Goal: Information Seeking & Learning: Learn about a topic

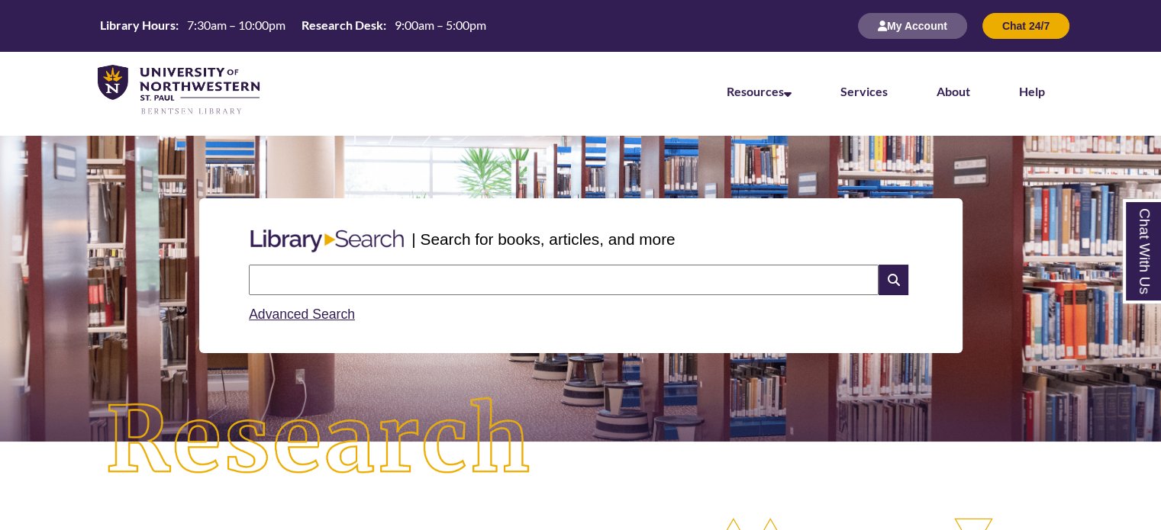
click at [575, 283] on input "text" at bounding box center [564, 280] width 630 height 31
type input "**********"
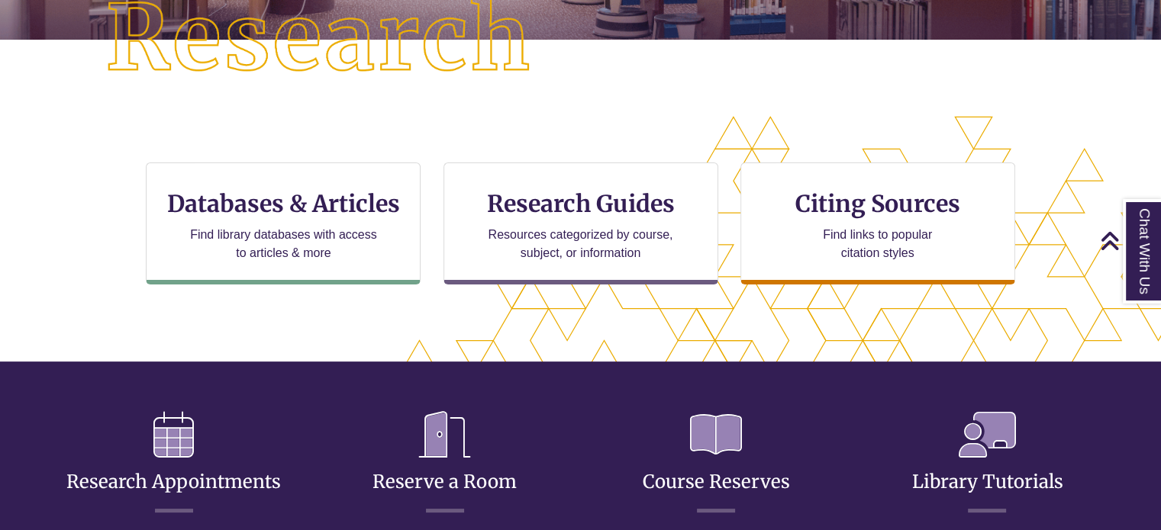
scroll to position [403, 0]
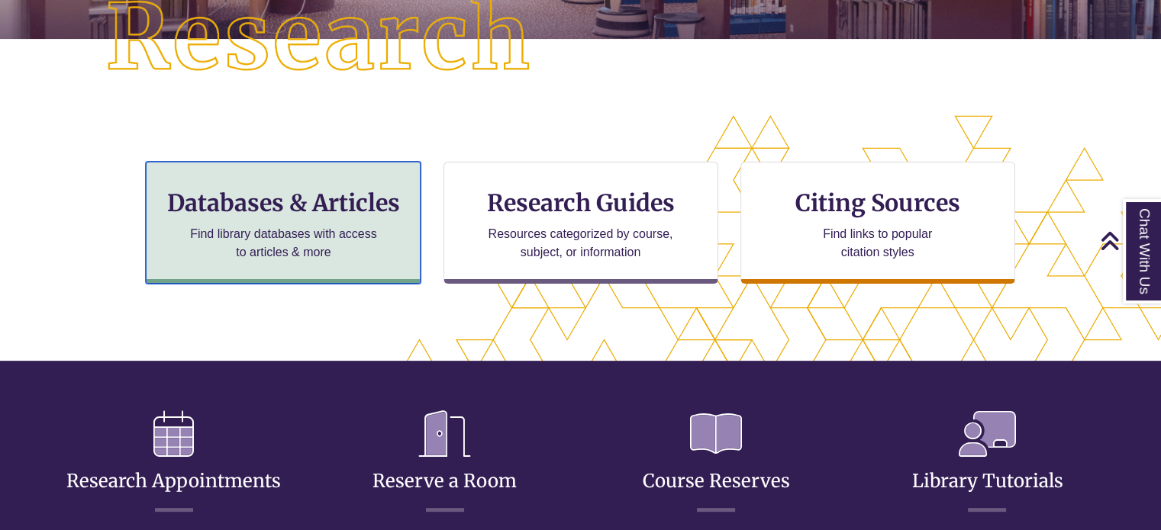
click at [323, 213] on h3 "Databases & Articles" at bounding box center [283, 202] width 249 height 29
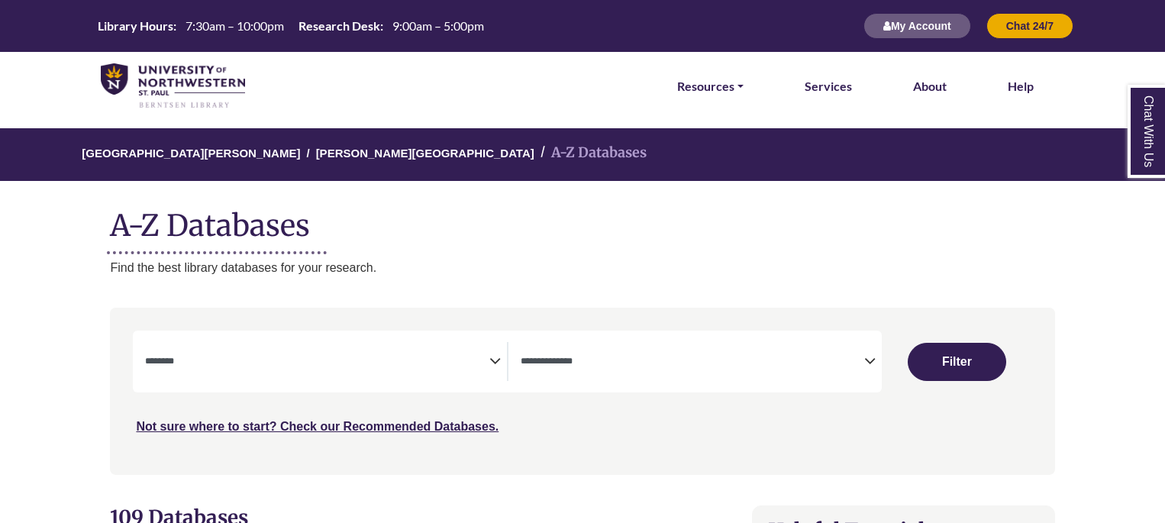
select select "Database Subject Filter"
select select "Database Types Filter"
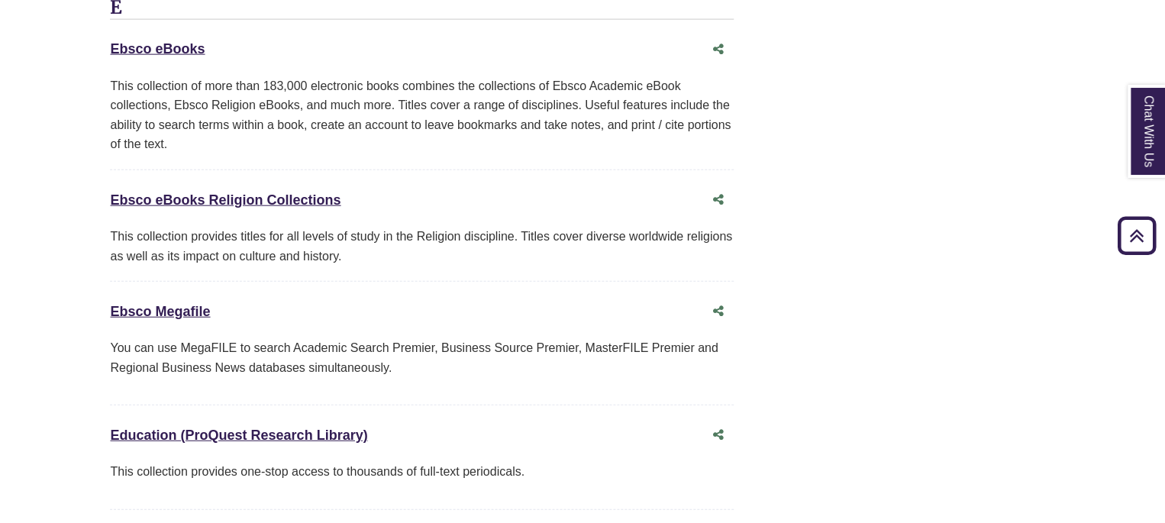
scroll to position [4680, 0]
click at [151, 303] on link "Ebsco Megafile This link opens in a new window" at bounding box center [160, 310] width 100 height 15
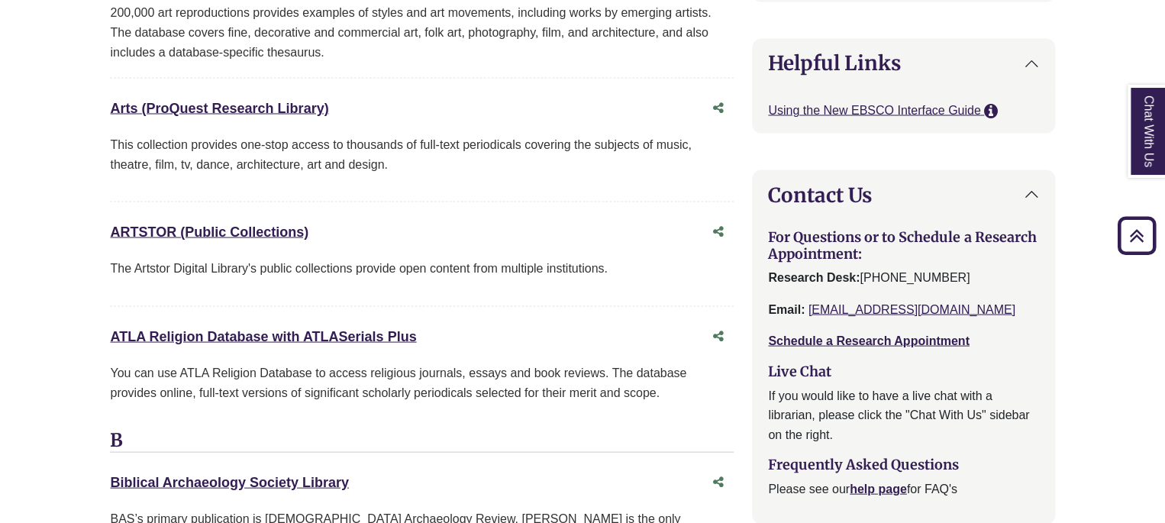
scroll to position [1358, 0]
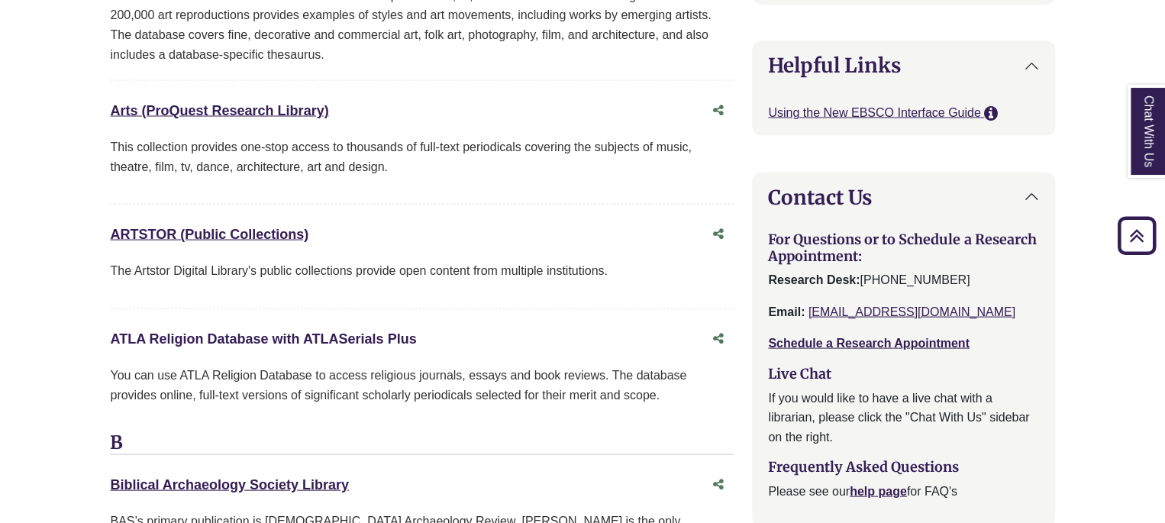
click at [183, 335] on link "ATLA Religion Database with ATLASerials Plus This link opens in a new window" at bounding box center [263, 337] width 306 height 15
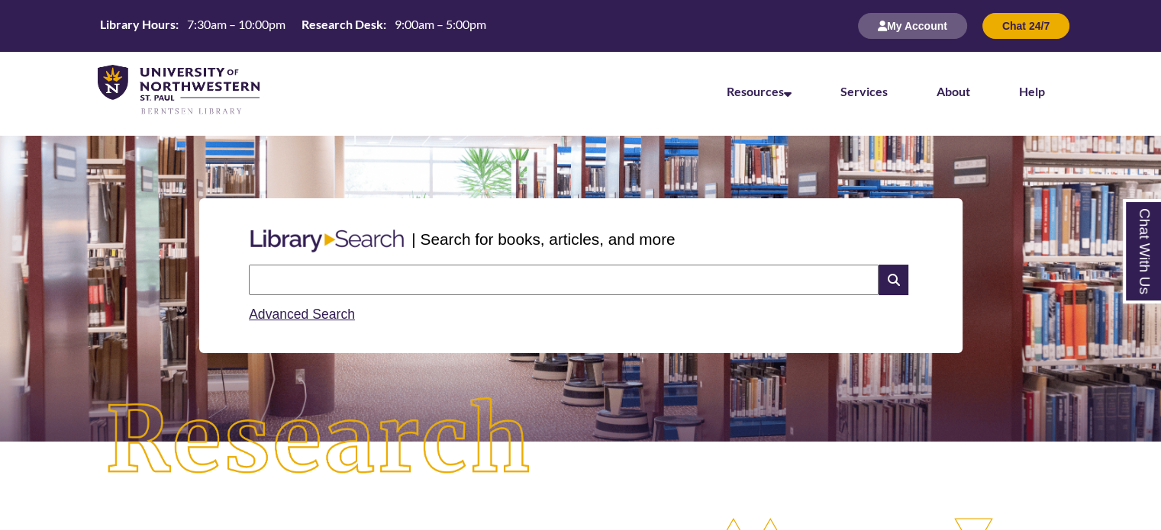
click at [403, 286] on input "text" at bounding box center [564, 280] width 630 height 31
type input "**********"
